Goal: Task Accomplishment & Management: Use online tool/utility

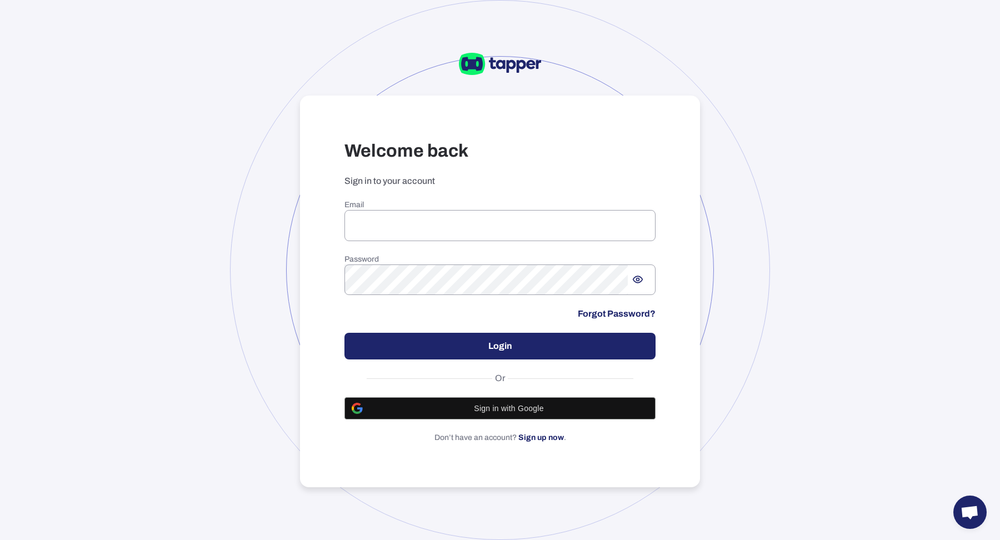
type input "**********"
click at [457, 354] on button "Login" at bounding box center [500, 346] width 311 height 27
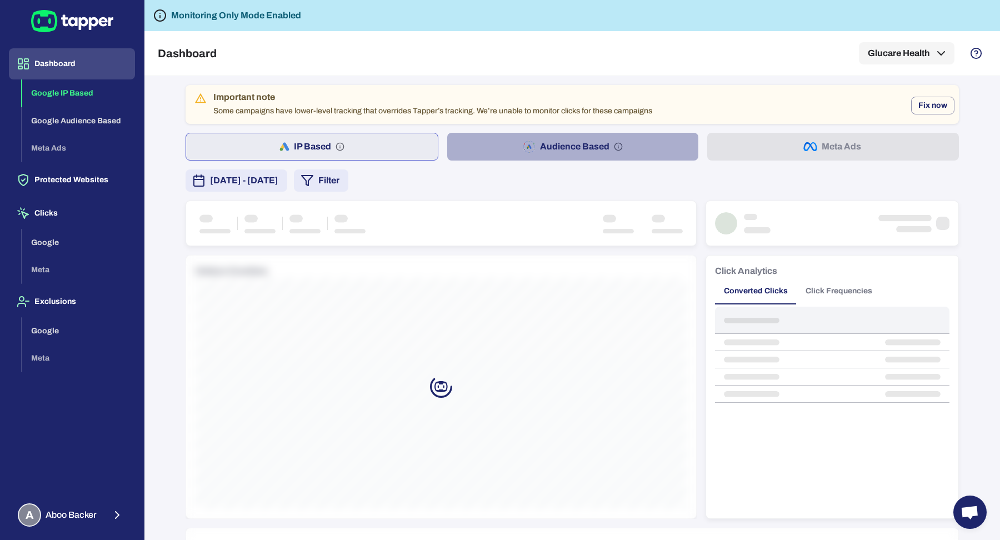
click at [503, 146] on button "Audience Based" at bounding box center [573, 147] width 252 height 28
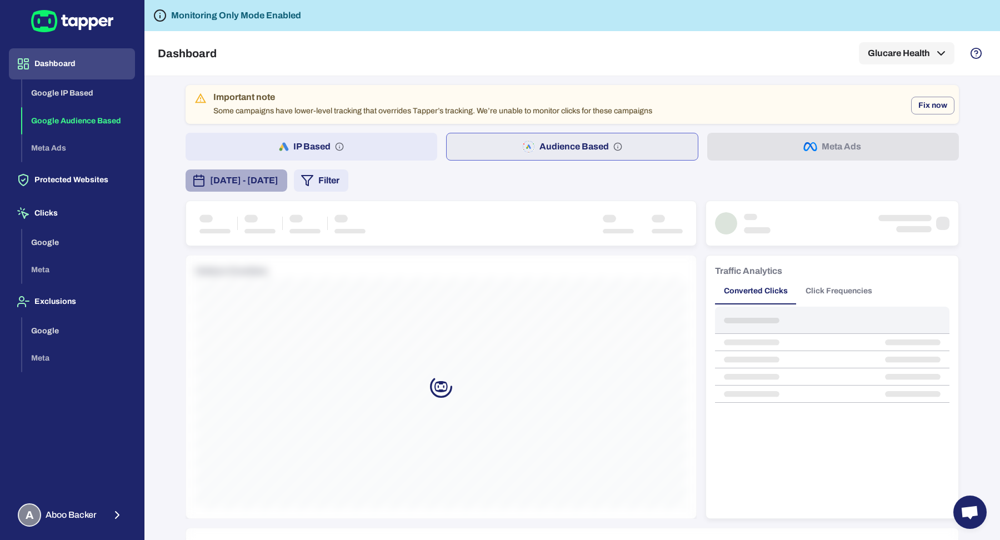
click at [248, 183] on span "[DATE] - [DATE]" at bounding box center [244, 180] width 68 height 13
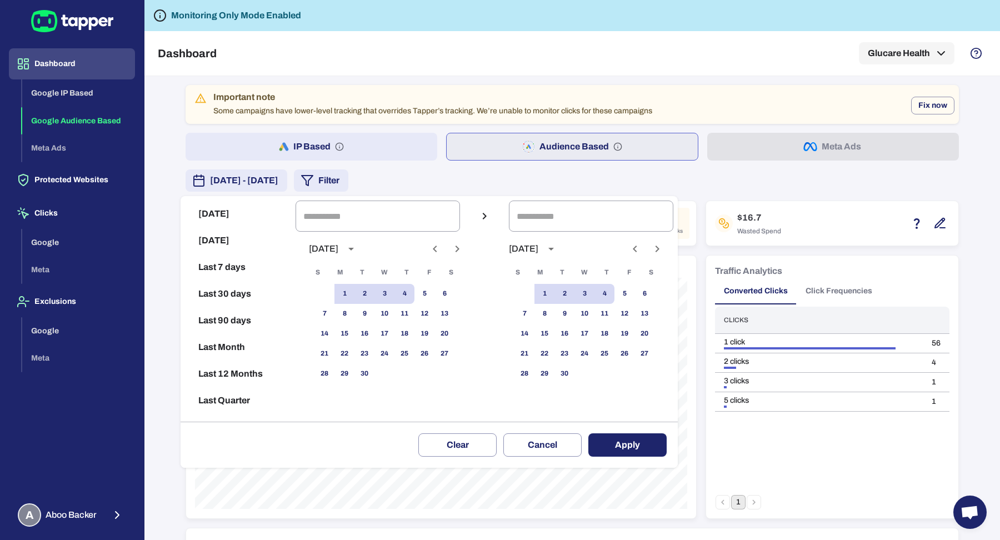
click at [216, 292] on button "Last 30 days" at bounding box center [238, 294] width 106 height 27
type input "**********"
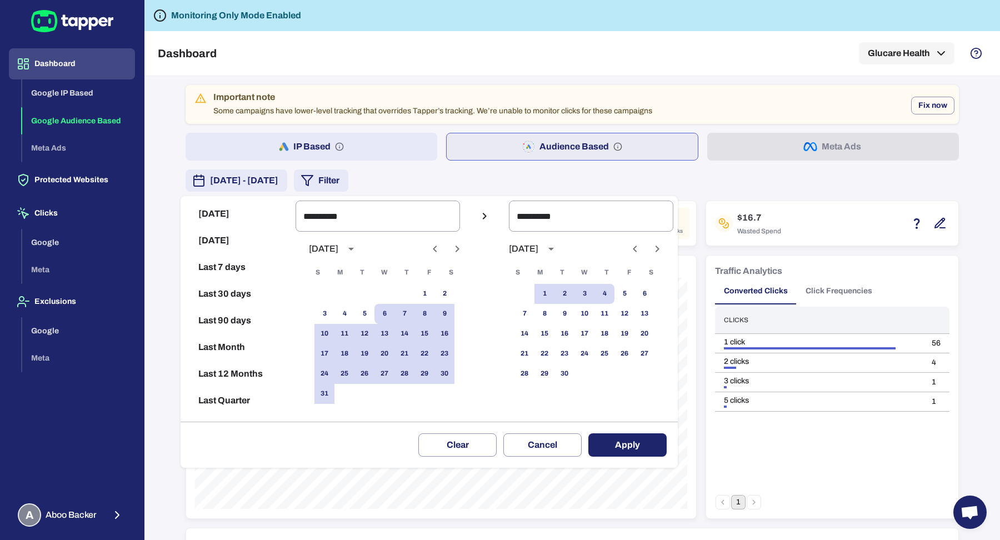
click at [655, 456] on div "Clear Cancel Apply" at bounding box center [429, 445] width 497 height 46
click at [653, 430] on div "Clear Cancel Apply" at bounding box center [429, 445] width 497 height 46
click at [652, 431] on div "Clear Cancel Apply" at bounding box center [429, 445] width 497 height 46
click at [652, 435] on button "Apply" at bounding box center [628, 444] width 78 height 23
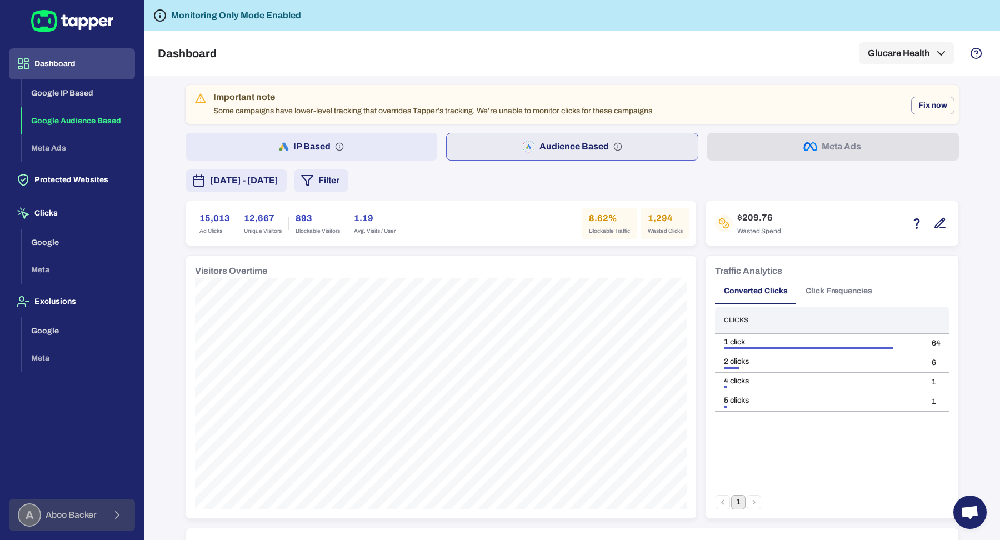
click at [107, 506] on button "A Aboo Backer" at bounding box center [72, 515] width 126 height 32
click at [154, 505] on button "Logout" at bounding box center [191, 513] width 91 height 27
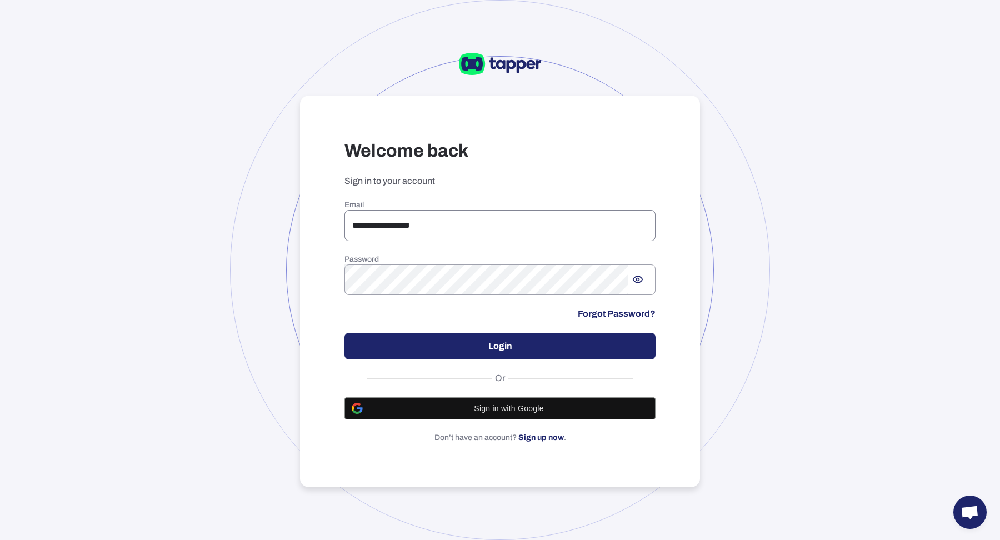
click at [421, 221] on input "**********" at bounding box center [500, 225] width 311 height 31
type input "**********"
click at [559, 358] on button "Login" at bounding box center [500, 346] width 311 height 27
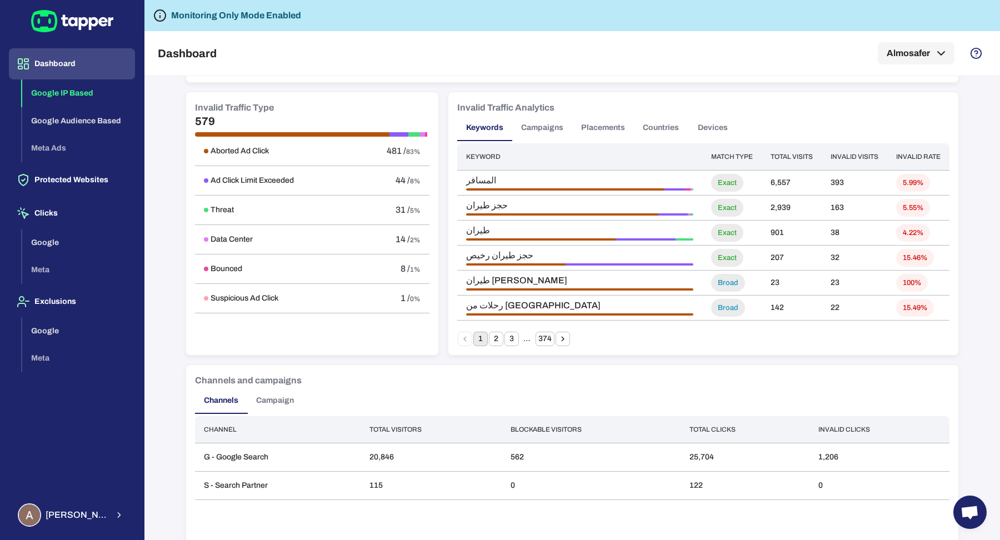
scroll to position [473, 0]
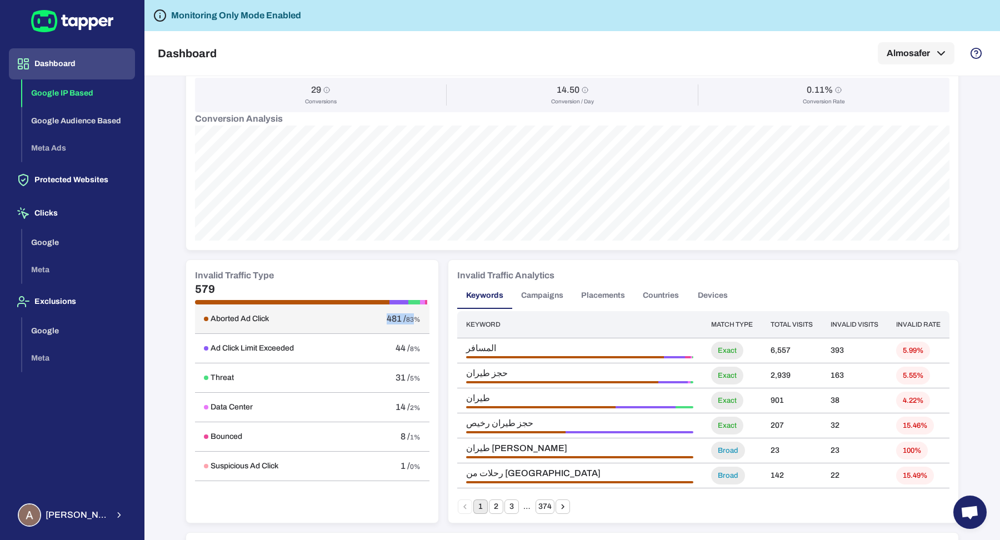
drag, startPoint x: 411, startPoint y: 316, endPoint x: 353, endPoint y: 316, distance: 57.8
click at [353, 316] on td "481 / 83%" at bounding box center [391, 319] width 76 height 29
click at [356, 318] on td "481 / 83%" at bounding box center [391, 319] width 76 height 29
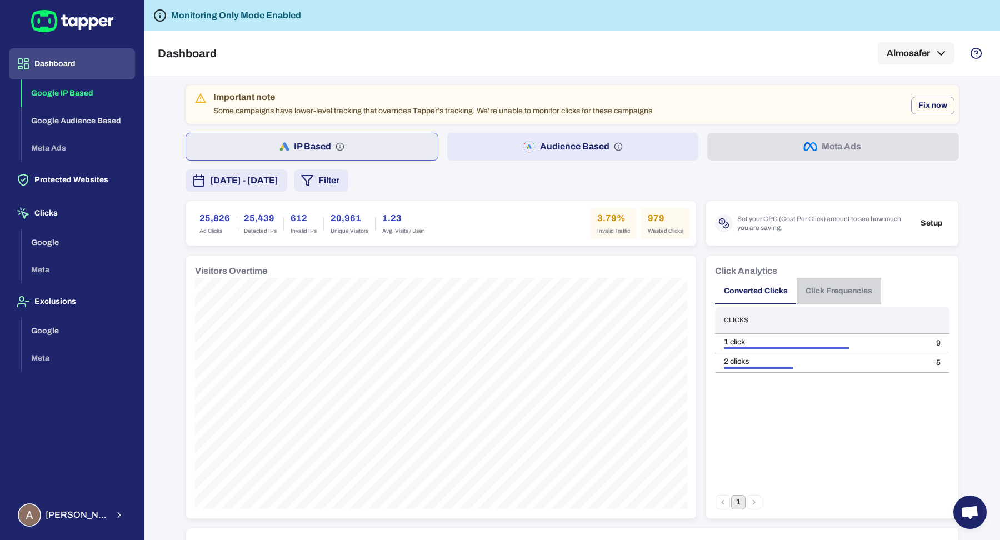
click at [853, 298] on button "Click Frequencies" at bounding box center [839, 291] width 84 height 27
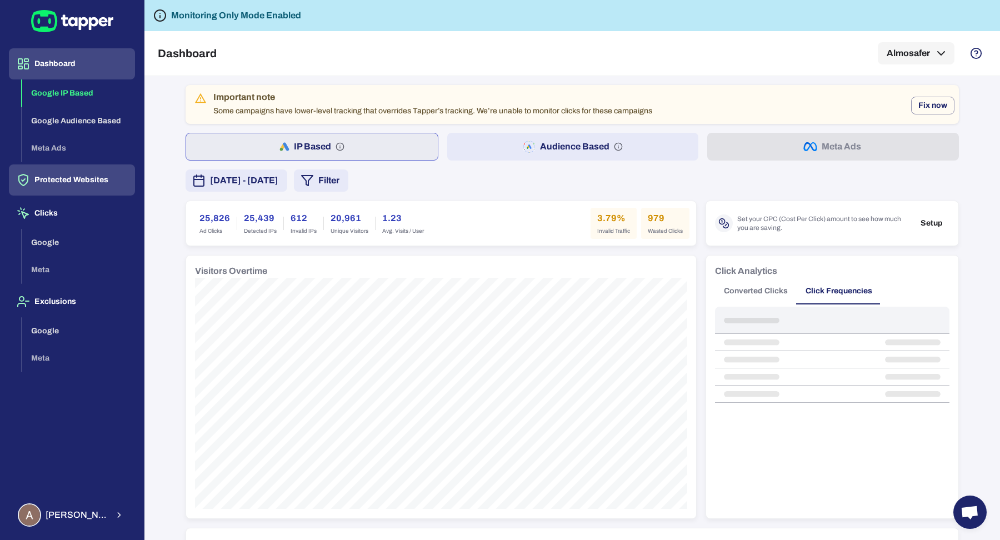
click at [28, 184] on icon "button" at bounding box center [23, 179] width 13 height 13
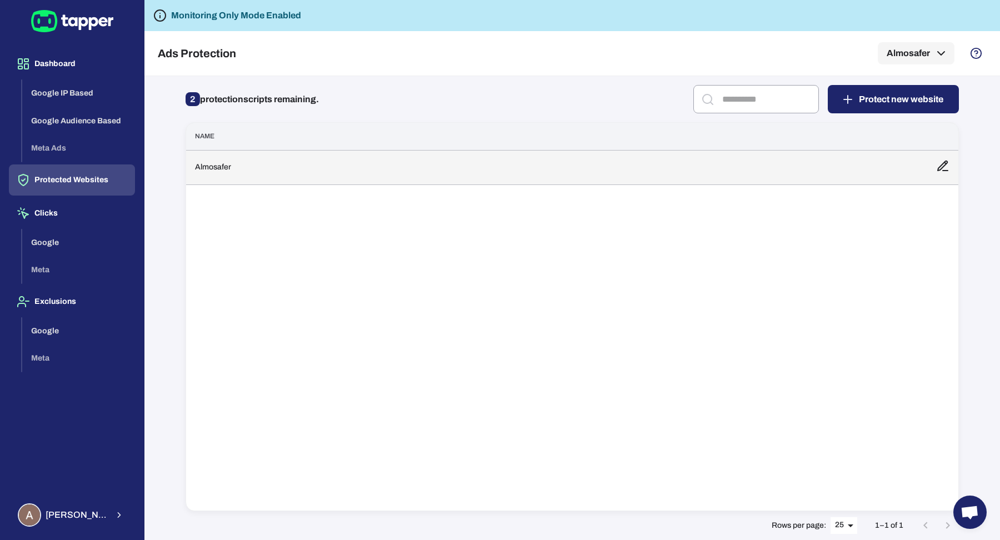
click at [247, 173] on td "Almosafer" at bounding box center [556, 167] width 741 height 34
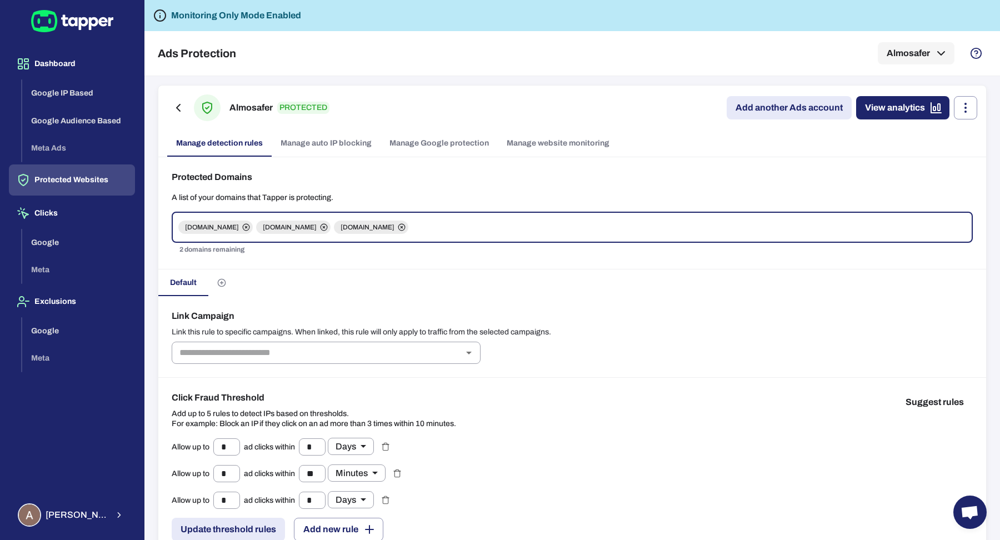
click at [431, 141] on link "Manage Google protection" at bounding box center [439, 143] width 117 height 27
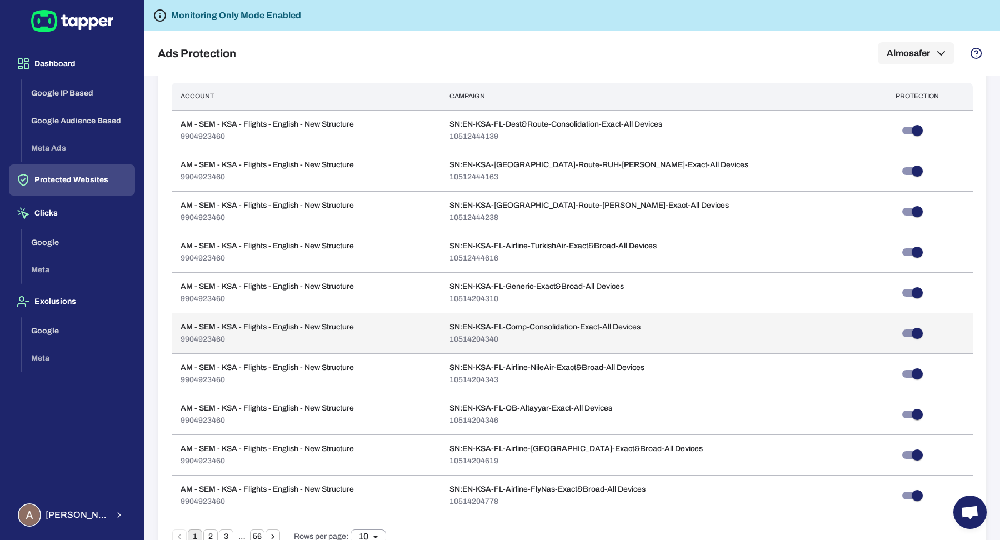
scroll to position [563, 0]
